Goal: Task Accomplishment & Management: Manage account settings

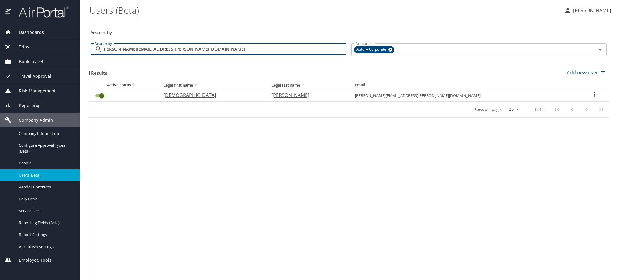
click at [71, 58] on div "Dashboards AirPortal 360™ Manager My Travel Dashboard Trips Airtinerary® Lookup…" at bounding box center [310, 140] width 620 height 280
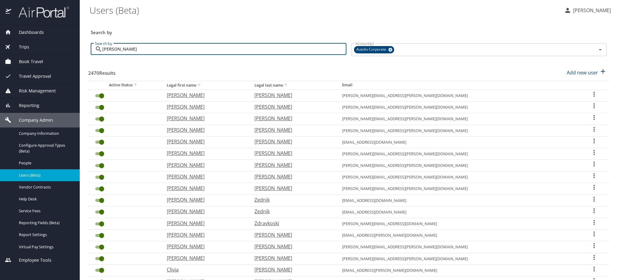
type input "[PERSON_NAME]"
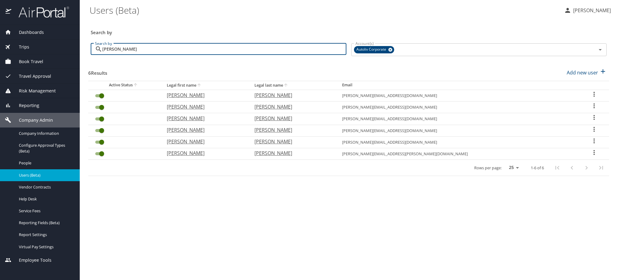
click at [593, 156] on icon "User Search Table" at bounding box center [594, 152] width 7 height 7
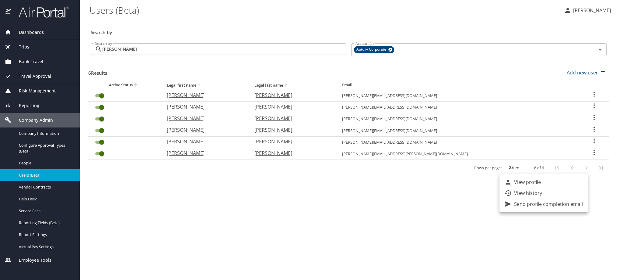
click at [569, 183] on li "View profile" at bounding box center [544, 181] width 88 height 11
select select "US"
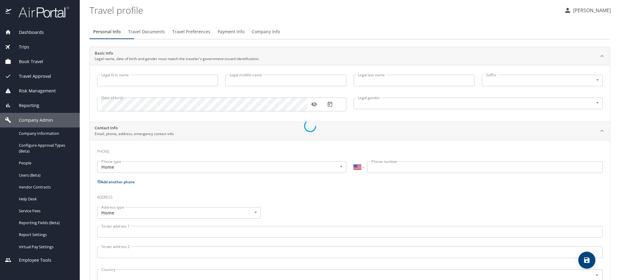
type input "[PERSON_NAME]"
type input "[DEMOGRAPHIC_DATA]"
type input "[PERSON_NAME]"
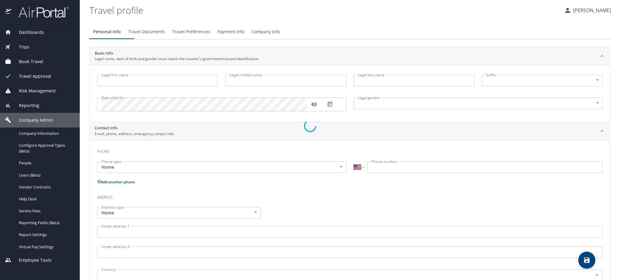
select select "MX"
type input "[PHONE_NUMBER]"
select select "MX"
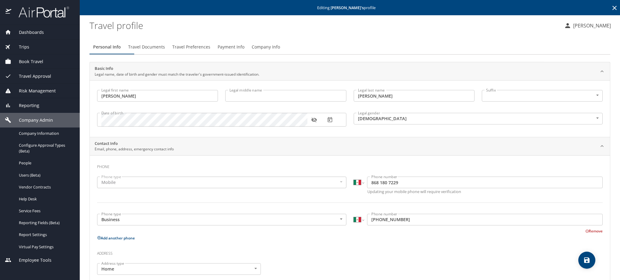
click at [245, 51] on span "Payment Info" at bounding box center [231, 47] width 27 height 8
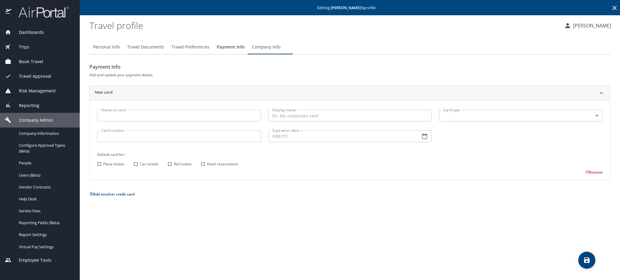
click at [210, 50] on span "Travel Preferences" at bounding box center [190, 47] width 38 height 8
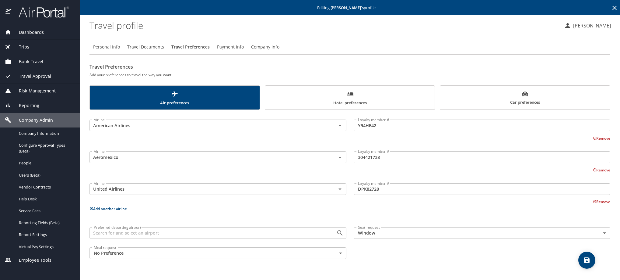
click at [343, 106] on span "Hotel preferences" at bounding box center [350, 98] width 163 height 16
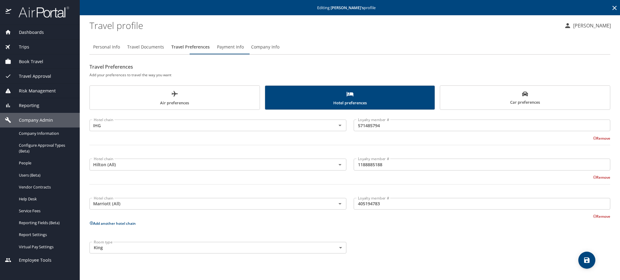
click at [98, 226] on button "Add another hotel chain" at bounding box center [113, 223] width 46 height 5
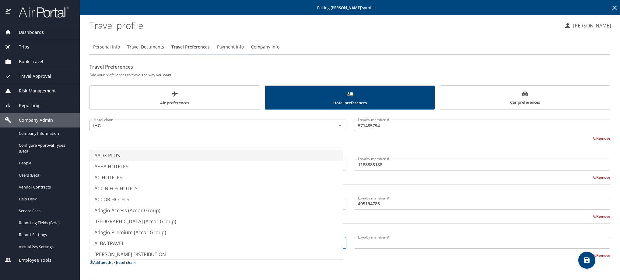
click at [189, 246] on input "text" at bounding box center [208, 243] width 235 height 8
click at [184, 238] on li "FIESTA AMERICANA" at bounding box center [214, 232] width 253 height 11
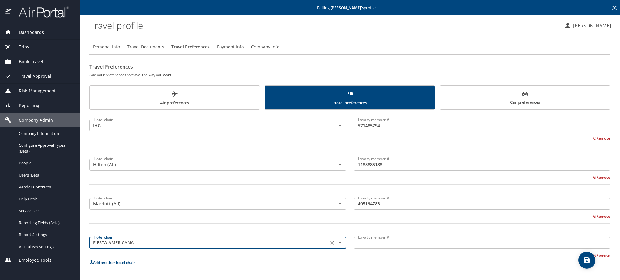
type input "FIESTA AMERICANA"
click at [390, 248] on input "Loyalty member #" at bounding box center [482, 243] width 257 height 12
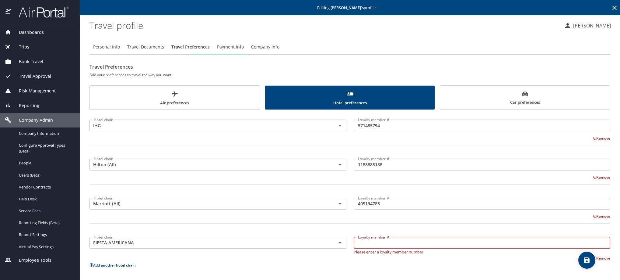
paste input "7QT0J266"
type input "7QT0J266"
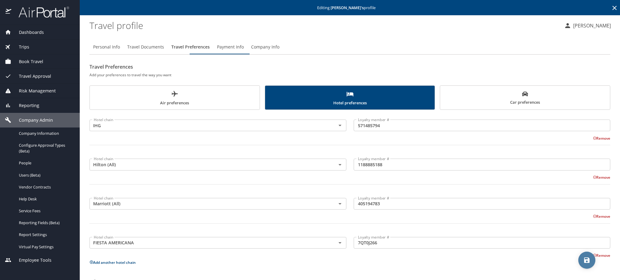
click at [585, 261] on icon "save" at bounding box center [587, 259] width 5 height 5
